Goal: Transaction & Acquisition: Purchase product/service

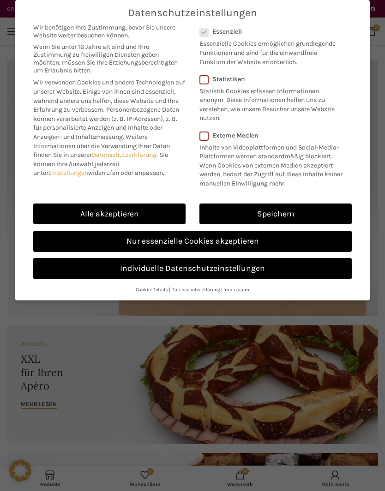
click at [138, 212] on link "Alle akzeptieren" at bounding box center [109, 214] width 152 height 21
checkbox input "true"
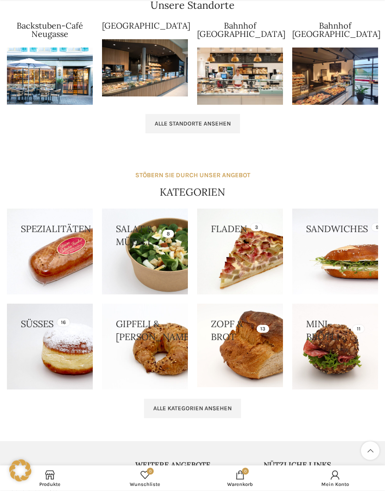
scroll to position [939, 0]
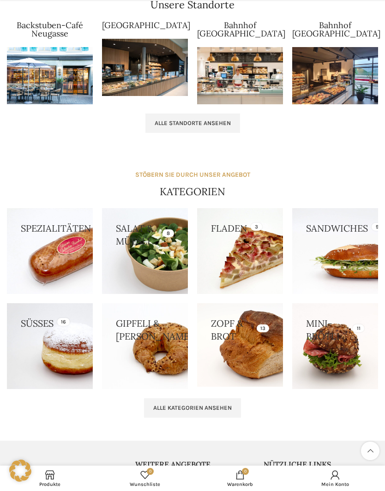
click at [239, 353] on link at bounding box center [240, 345] width 86 height 84
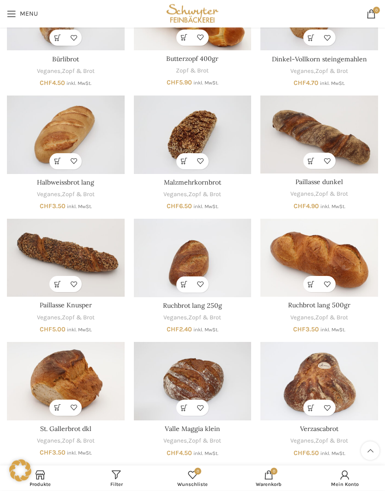
scroll to position [158, 0]
click at [316, 374] on img "Verzascabrot" at bounding box center [319, 381] width 118 height 78
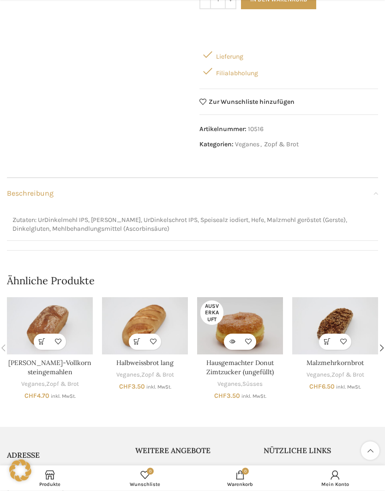
scroll to position [211, 0]
click at [382, 339] on div "Next slide" at bounding box center [382, 348] width 18 height 18
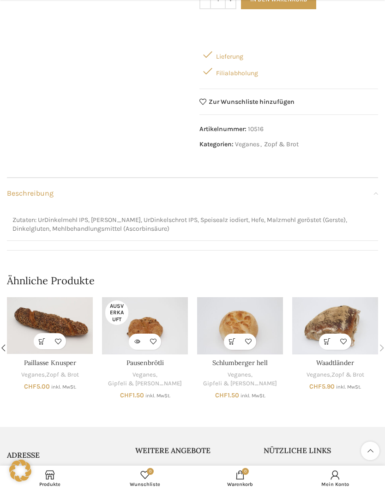
click at [349, 309] on img "Waadtländer" at bounding box center [335, 325] width 86 height 57
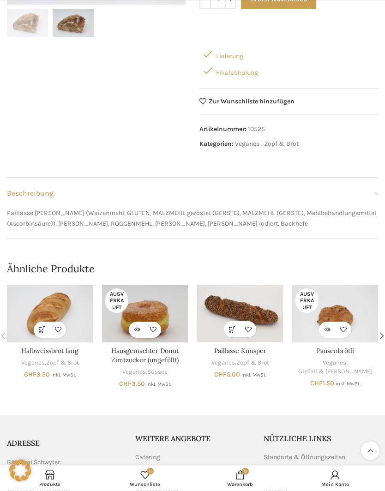
scroll to position [170, 0]
click at [381, 333] on div "Next slide" at bounding box center [382, 335] width 18 height 18
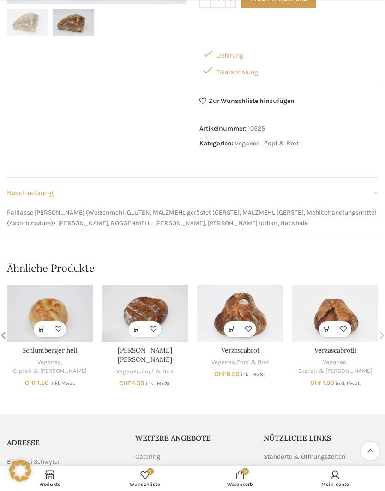
click at [249, 305] on img "Verzascabrot" at bounding box center [240, 313] width 86 height 57
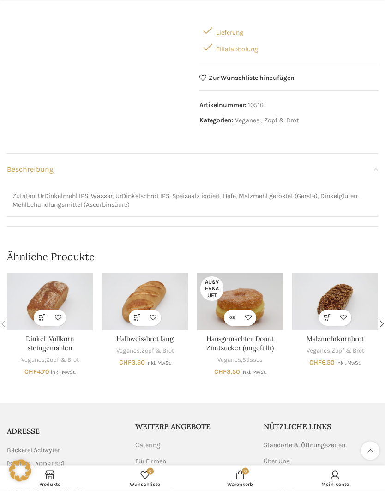
scroll to position [235, 0]
click at [54, 282] on img "Dinkel-Vollkorn steingemahlen" at bounding box center [50, 301] width 86 height 57
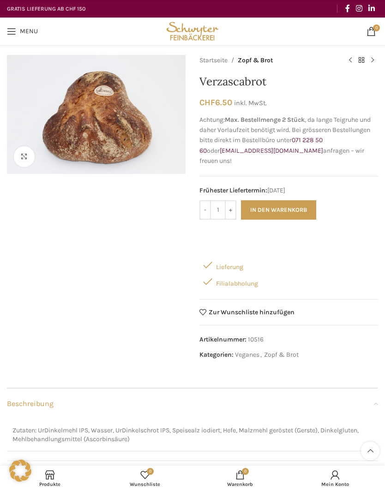
scroll to position [275, 0]
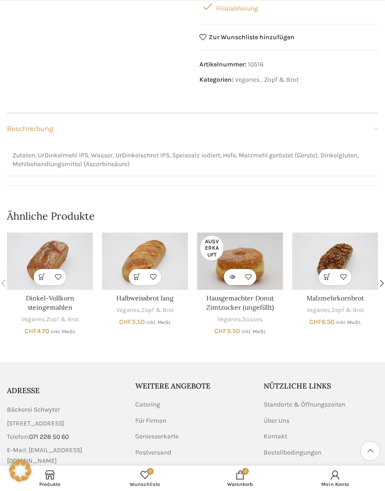
click at [384, 274] on div "Next slide" at bounding box center [382, 283] width 18 height 18
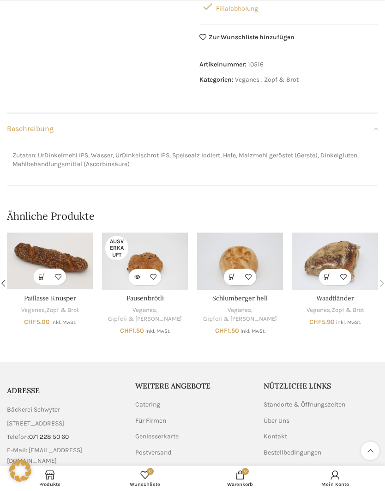
click at [383, 274] on div "Next slide" at bounding box center [382, 283] width 18 height 18
click at [384, 274] on div "Next slide" at bounding box center [382, 283] width 18 height 18
click at [382, 274] on div "Next slide" at bounding box center [382, 283] width 18 height 18
click at [4, 274] on div "Previous slide" at bounding box center [3, 283] width 18 height 18
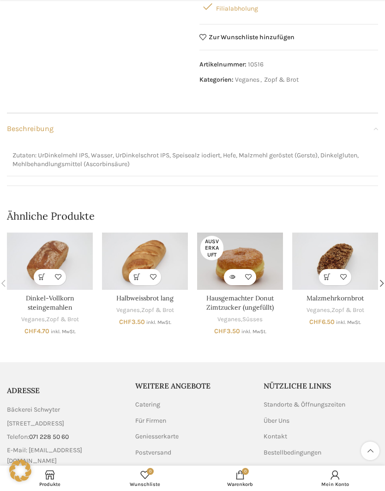
click at [5, 274] on div "Previous slide" at bounding box center [3, 283] width 18 height 18
click at [2, 275] on div "Previous slide" at bounding box center [3, 283] width 18 height 18
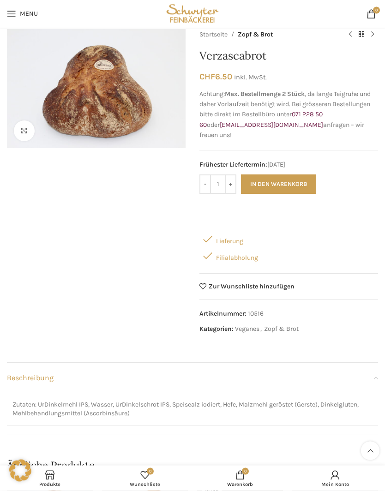
scroll to position [0, 0]
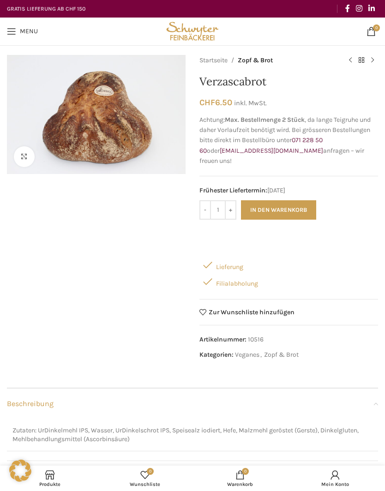
click at [15, 30] on span "Open mobile menu" at bounding box center [11, 31] width 9 height 9
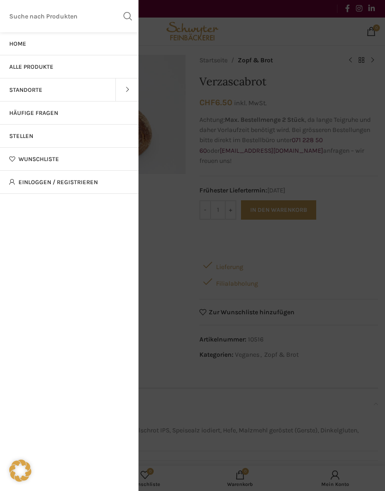
click at [49, 67] on span "Alle Produkte" at bounding box center [31, 66] width 44 height 7
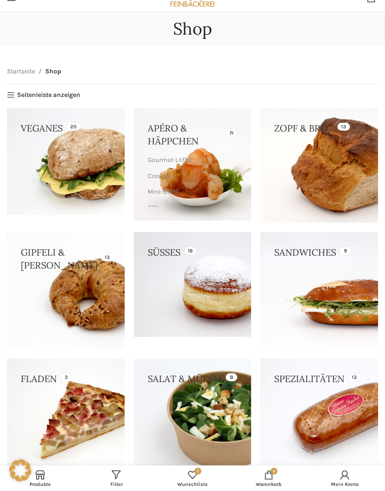
scroll to position [34, 0]
click at [222, 288] on link at bounding box center [193, 284] width 118 height 105
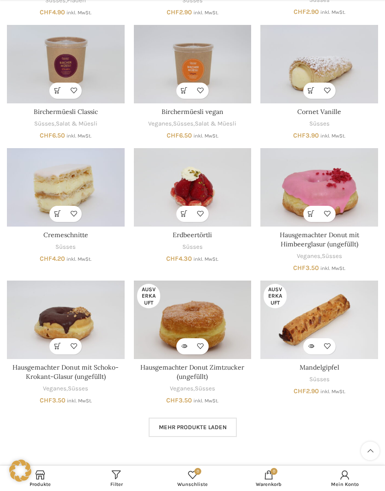
scroll to position [231, 0]
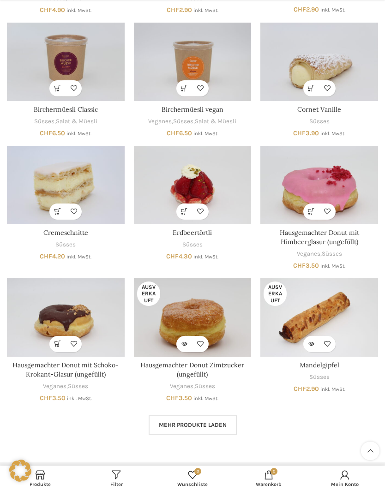
click at [224, 422] on span "Mehr Produkte laden" at bounding box center [193, 425] width 68 height 7
